Goal: Transaction & Acquisition: Purchase product/service

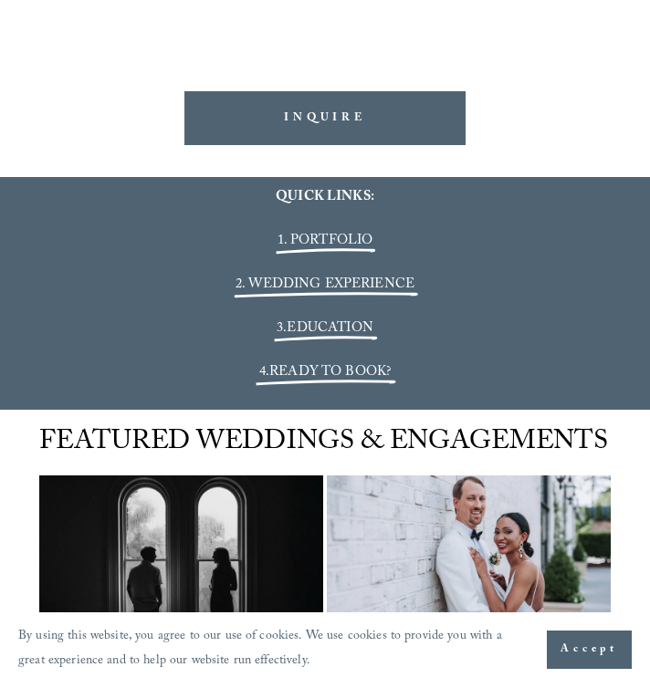
scroll to position [2860, 0]
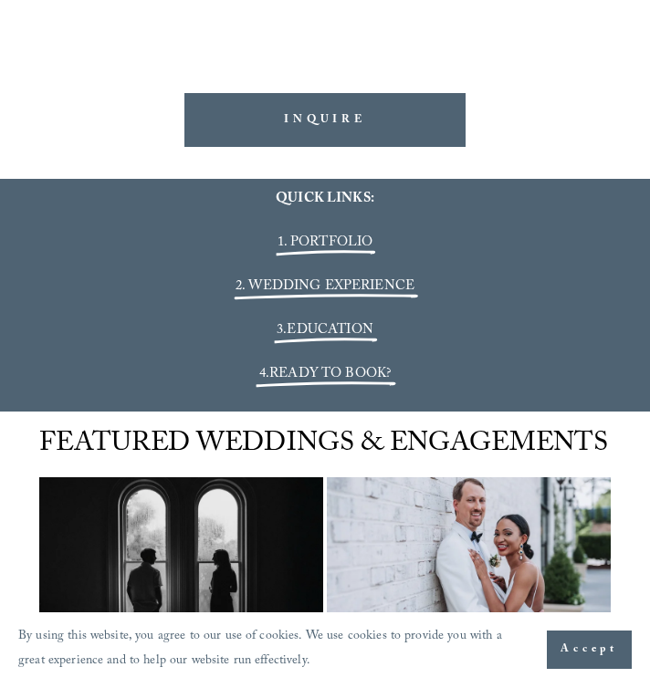
click at [306, 232] on span "1. PORTFOLIO" at bounding box center [326, 243] width 96 height 23
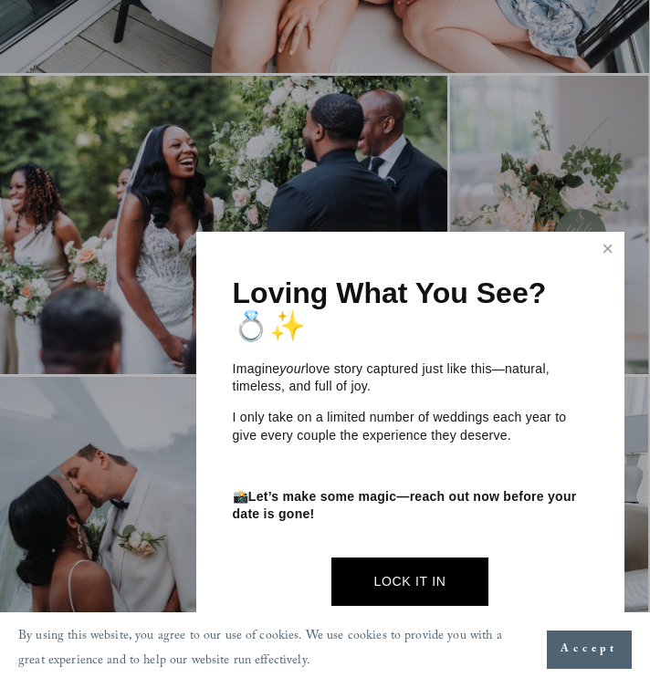
scroll to position [2289, 1]
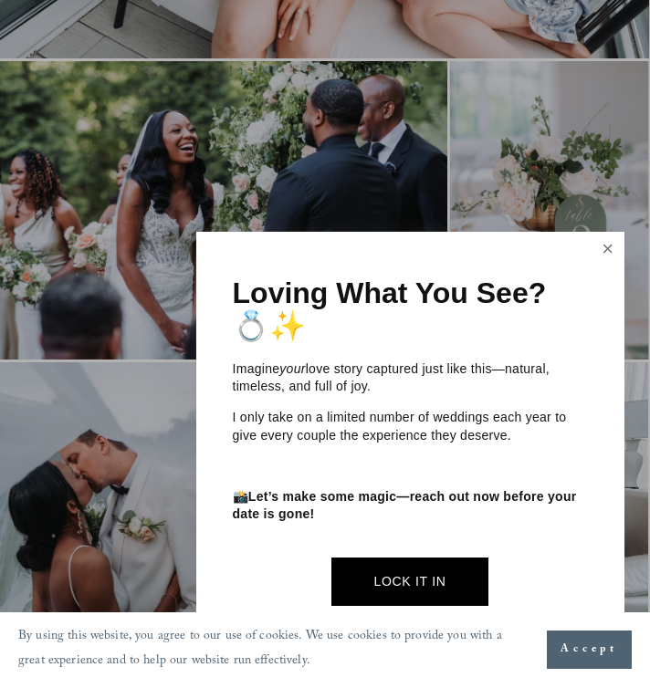
click at [603, 248] on link "Close" at bounding box center [607, 249] width 27 height 29
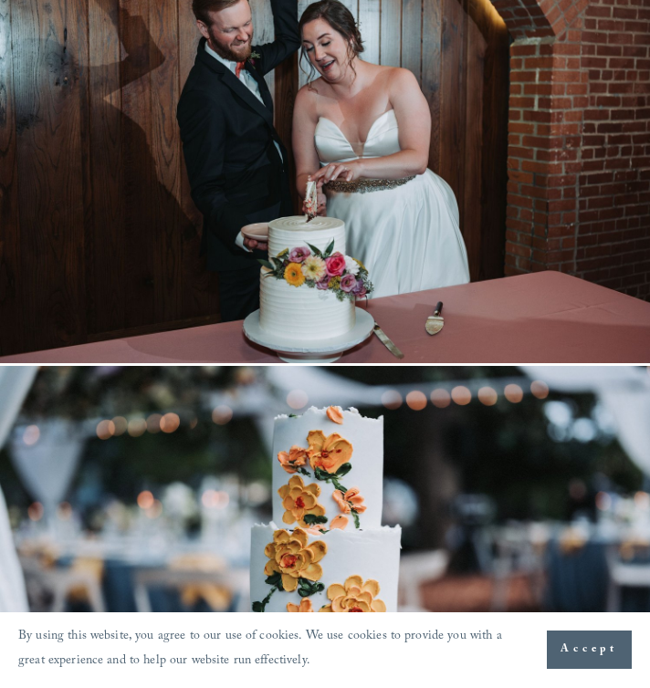
scroll to position [0, 0]
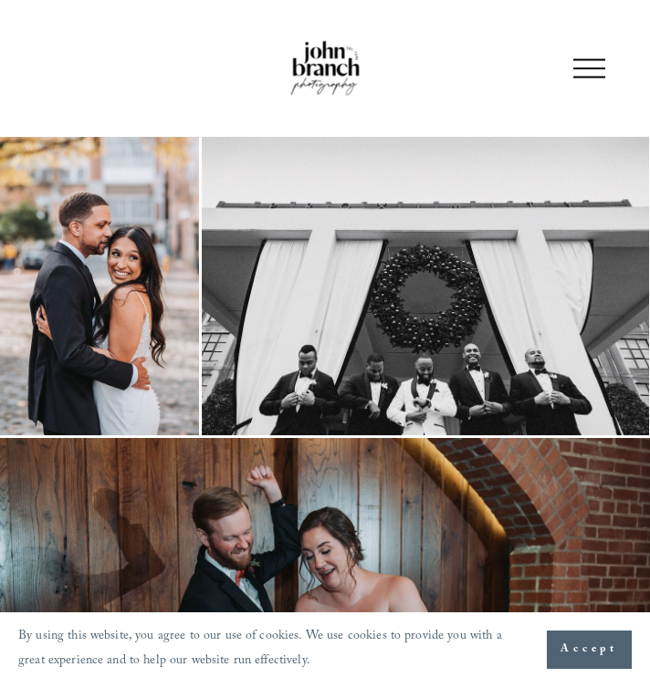
click at [577, 72] on div at bounding box center [589, 69] width 32 height 32
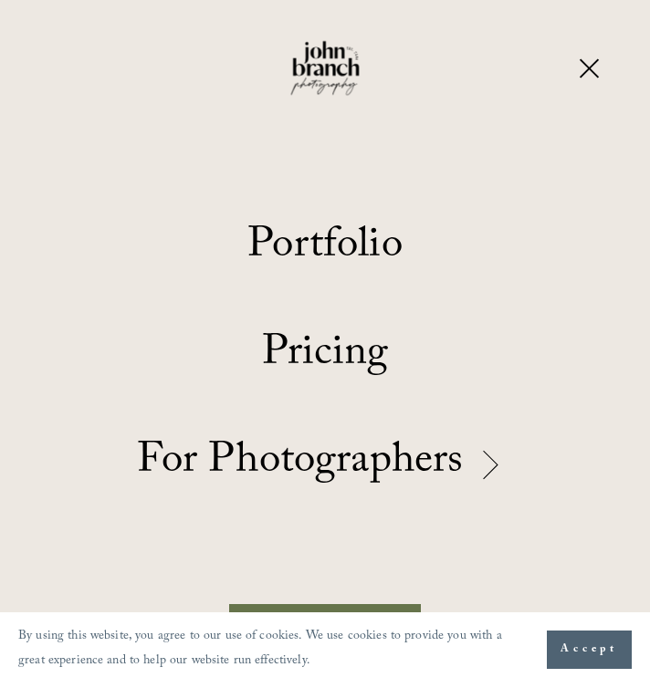
click at [345, 251] on link "Portfolio" at bounding box center [324, 250] width 155 height 43
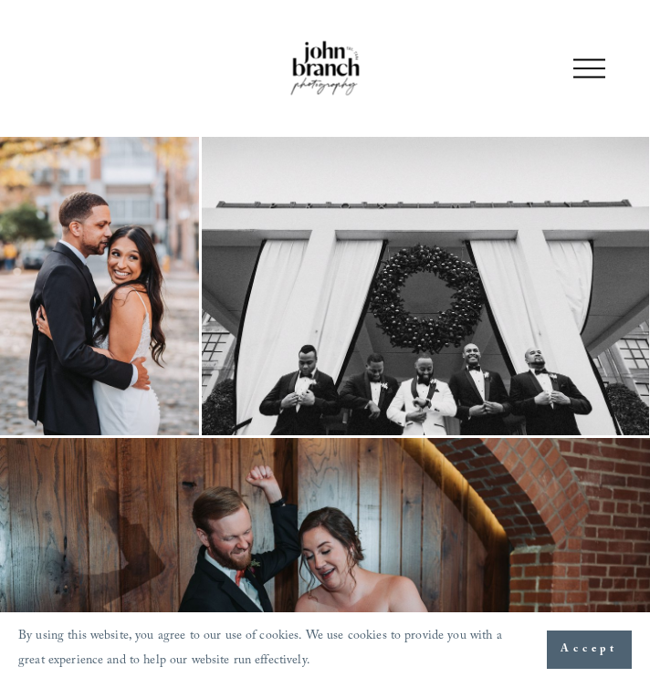
click at [587, 62] on div at bounding box center [589, 69] width 32 height 32
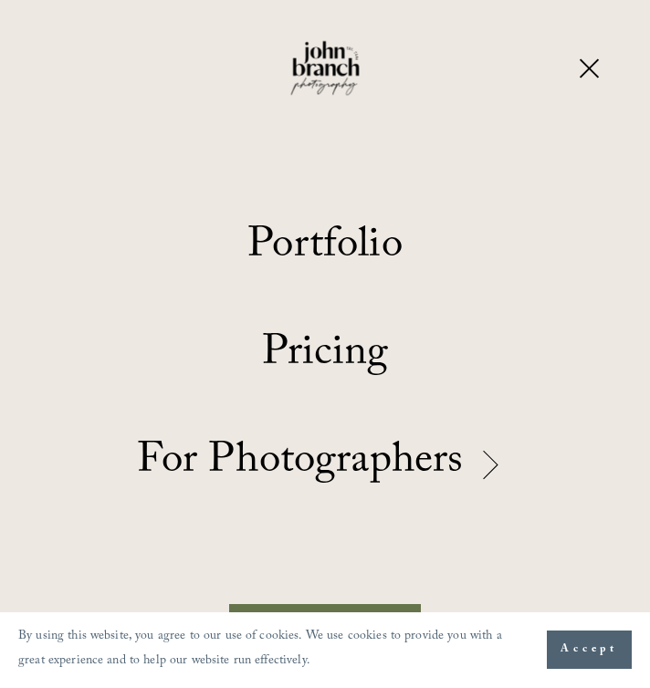
click at [291, 452] on link "Folder: For Photographers" at bounding box center [324, 466] width 375 height 43
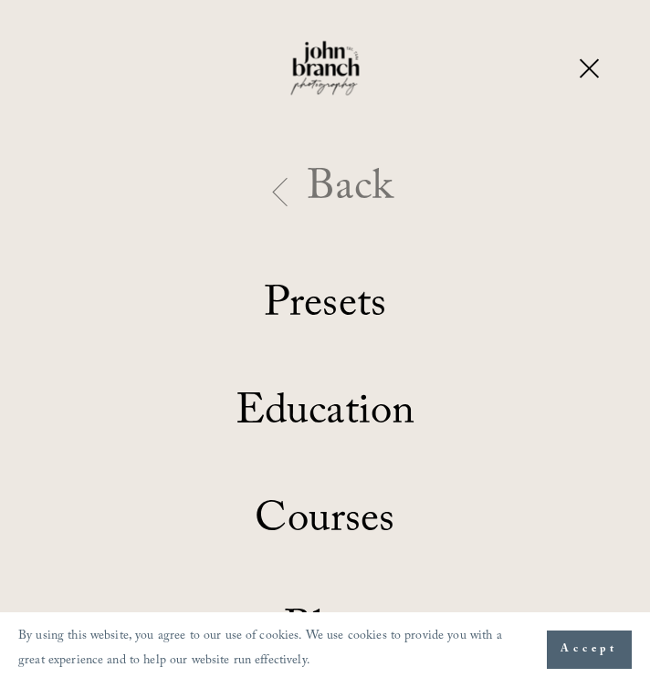
click at [350, 307] on link "Presets" at bounding box center [325, 309] width 122 height 43
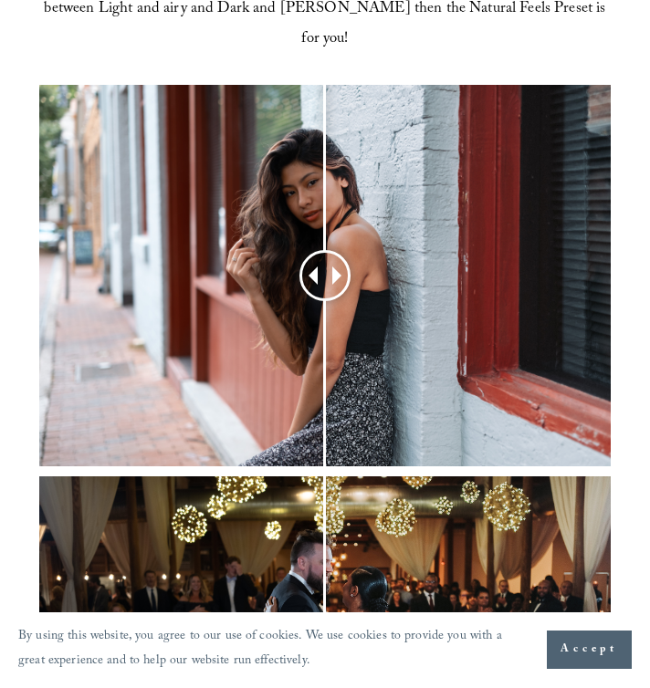
scroll to position [754, 0]
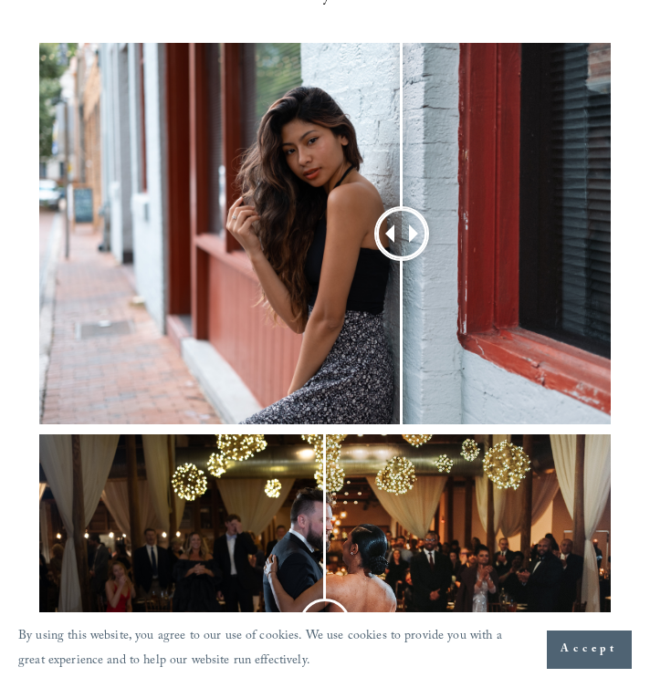
drag, startPoint x: 334, startPoint y: 230, endPoint x: 434, endPoint y: 100, distance: 163.4
click at [425, 210] on div at bounding box center [401, 233] width 47 height 47
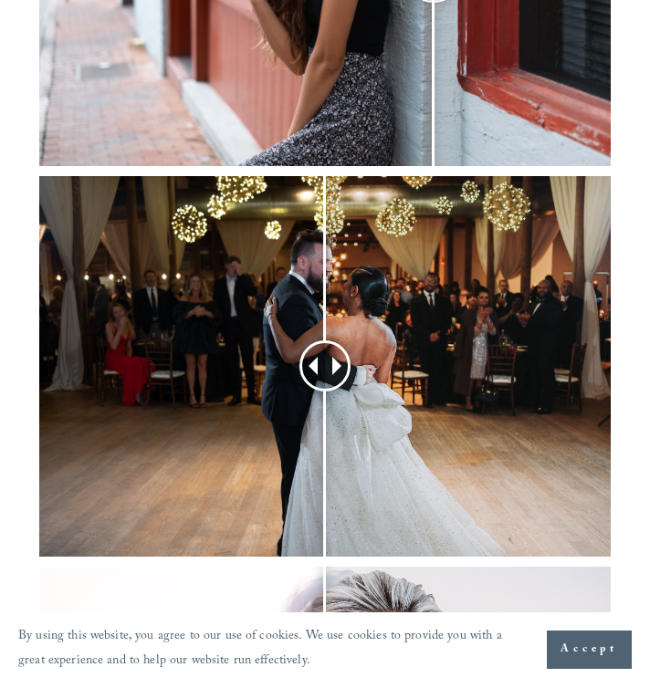
scroll to position [1041, 0]
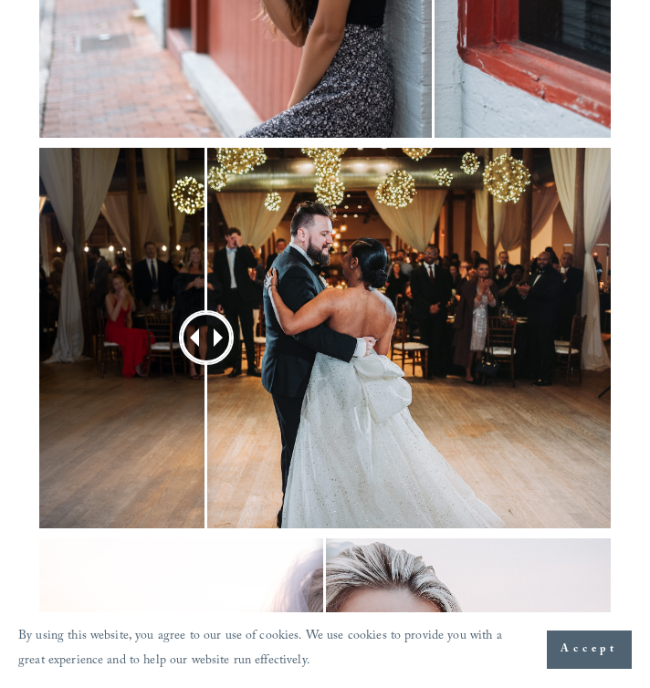
drag, startPoint x: 334, startPoint y: 341, endPoint x: 206, endPoint y: 292, distance: 136.7
click at [206, 315] on div at bounding box center [207, 338] width 47 height 47
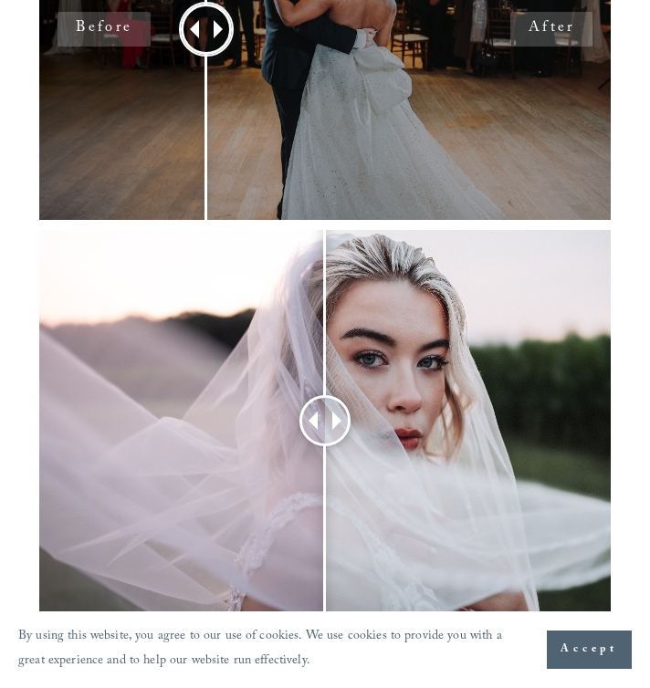
scroll to position [1352, 0]
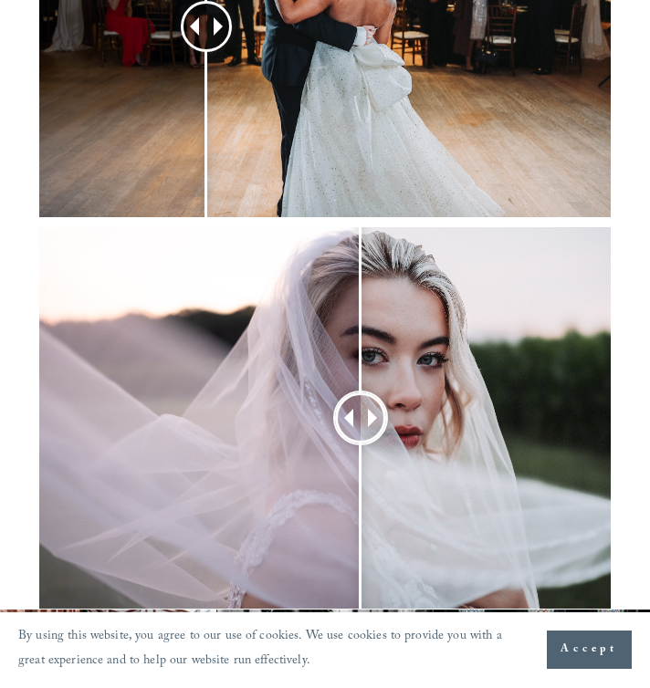
drag, startPoint x: 327, startPoint y: 408, endPoint x: 345, endPoint y: 363, distance: 48.3
click at [345, 395] on div at bounding box center [361, 418] width 47 height 47
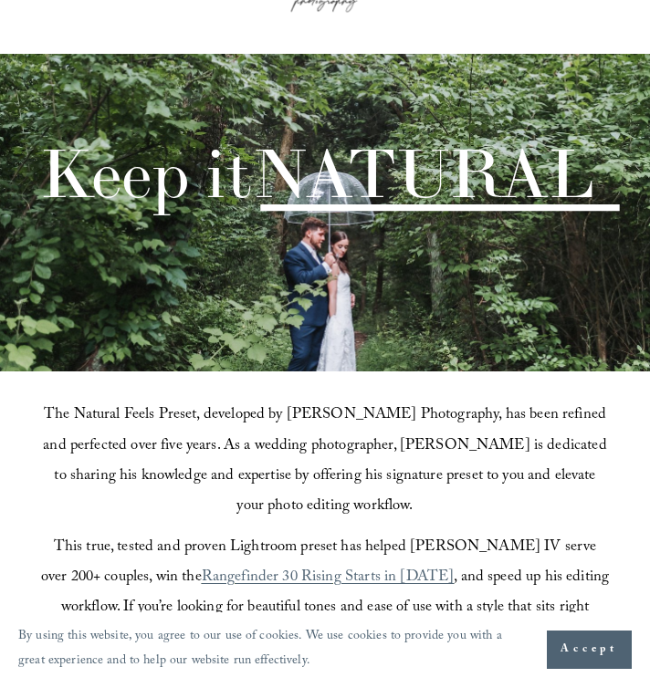
scroll to position [0, 0]
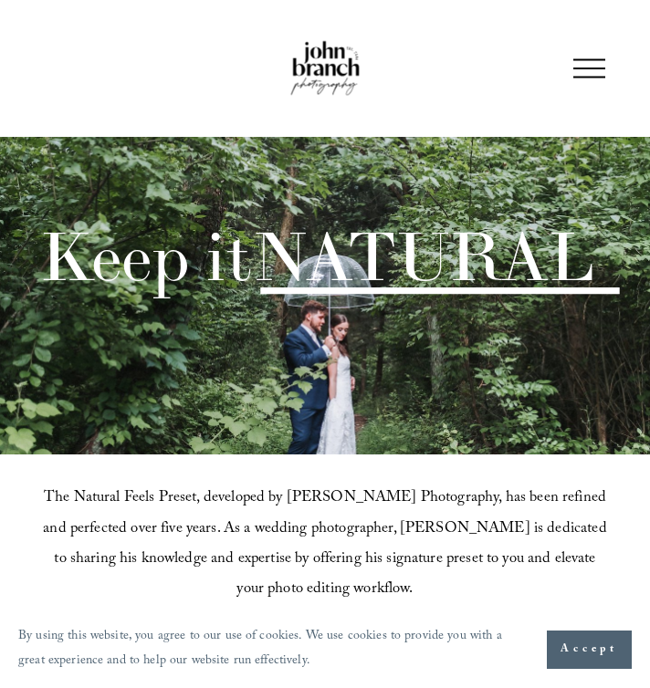
click at [595, 66] on div at bounding box center [589, 69] width 32 height 32
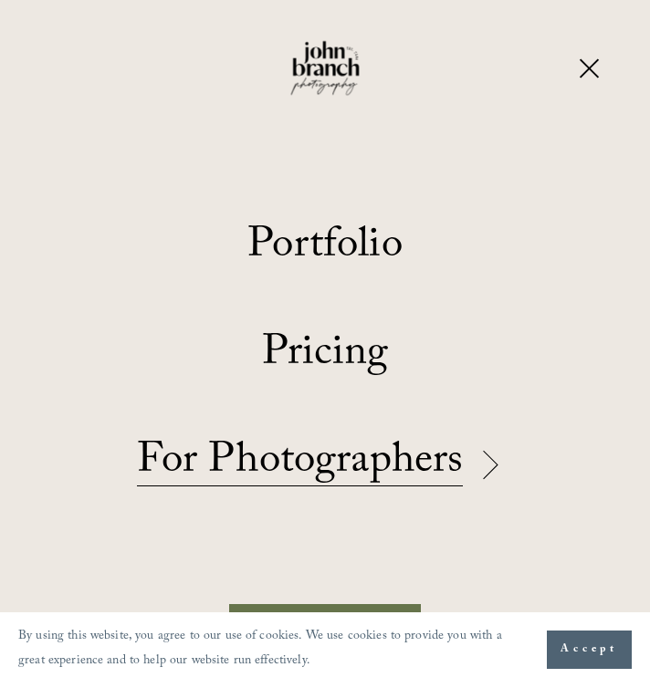
click at [584, 69] on div at bounding box center [589, 69] width 32 height 32
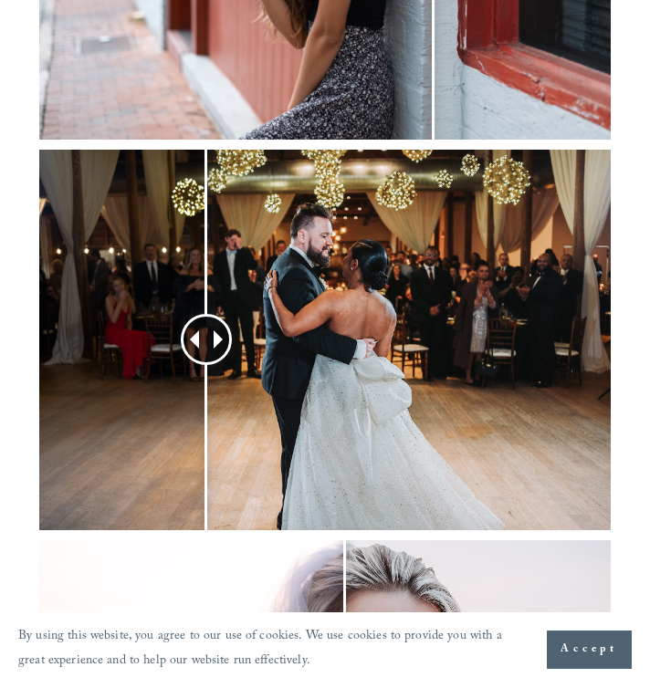
scroll to position [1044, 0]
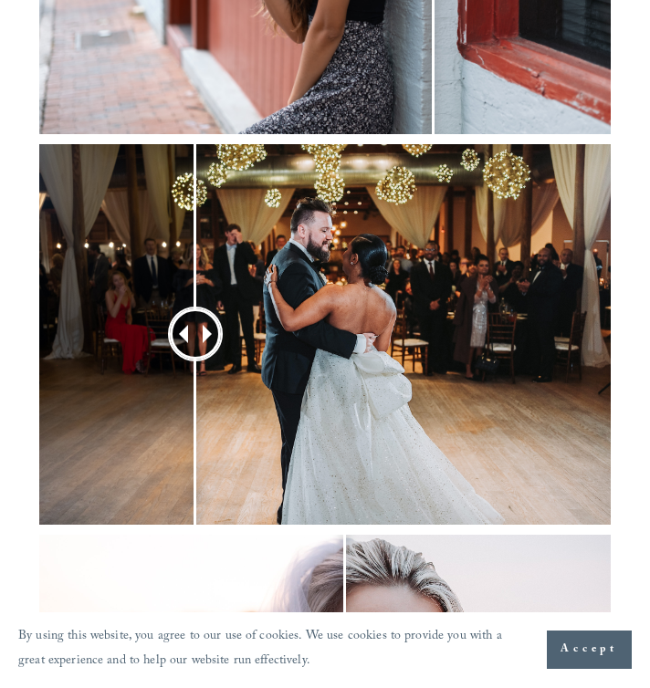
click at [195, 332] on div at bounding box center [195, 334] width 47 height 47
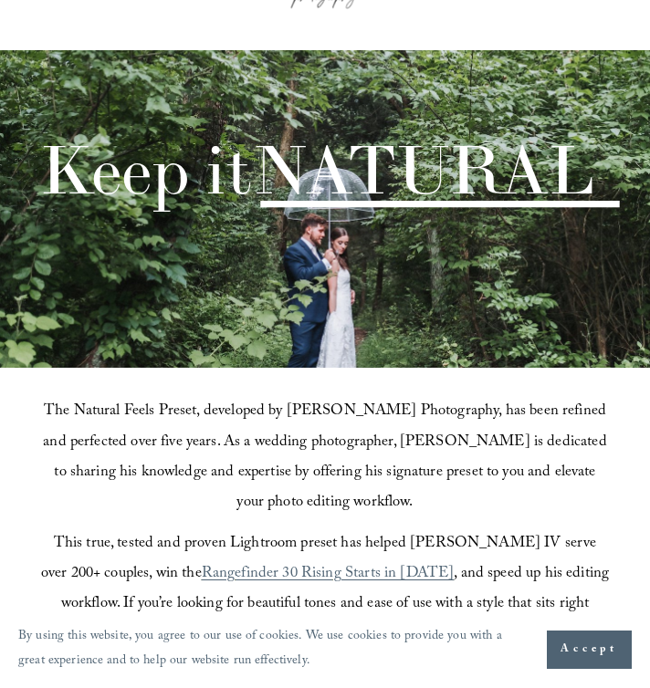
scroll to position [0, 0]
